Goal: Find specific page/section: Find specific page/section

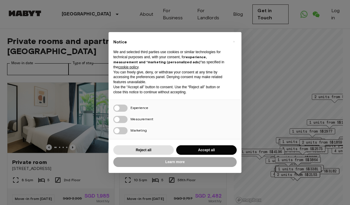
click at [274, 32] on div "× Notice We and selected third parties use cookies or similar technologies for …" at bounding box center [175, 102] width 350 height 205
click at [242, 36] on div "× Notice We and selected third parties use cookies or similar technologies for …" at bounding box center [175, 102] width 142 height 150
click at [100, 156] on div "× Notice We and selected third parties use cookies or similar technologies for …" at bounding box center [175, 102] width 350 height 205
click at [97, 172] on div "× Notice We and selected third parties use cookies or similar technologies for …" at bounding box center [175, 102] width 350 height 205
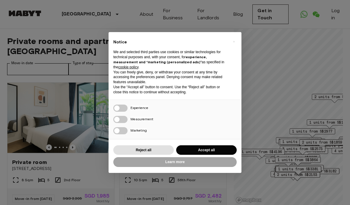
click at [118, 41] on h2 "Notice" at bounding box center [170, 42] width 114 height 6
click at [281, 54] on div "× Notice We and selected third parties use cookies or similar technologies for …" at bounding box center [175, 102] width 350 height 205
click at [289, 59] on div "× Notice We and selected third parties use cookies or similar technologies for …" at bounding box center [175, 102] width 350 height 205
click at [289, 58] on div "× Notice We and selected third parties use cookies or similar technologies for …" at bounding box center [175, 102] width 350 height 205
click at [201, 151] on button "Accept all" at bounding box center [206, 150] width 61 height 10
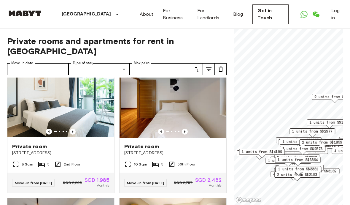
scroll to position [15, 0]
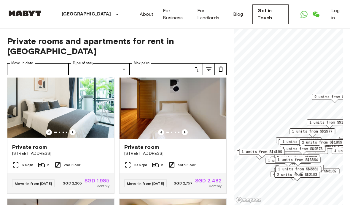
click at [346, 26] on nav "[GEOGRAPHIC_DATA] [GEOGRAPHIC_DATA] [GEOGRAPHIC_DATA] [GEOGRAPHIC_DATA] [GEOGRA…" at bounding box center [175, 14] width 350 height 28
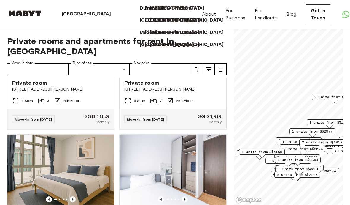
scroll to position [8604, 0]
click at [255, 17] on link "For Landlords" at bounding box center [266, 14] width 22 height 14
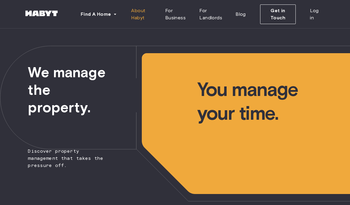
click at [143, 12] on span "About Habyt" at bounding box center [143, 14] width 24 height 14
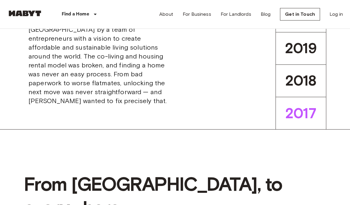
scroll to position [394, 0]
